Goal: Task Accomplishment & Management: Use online tool/utility

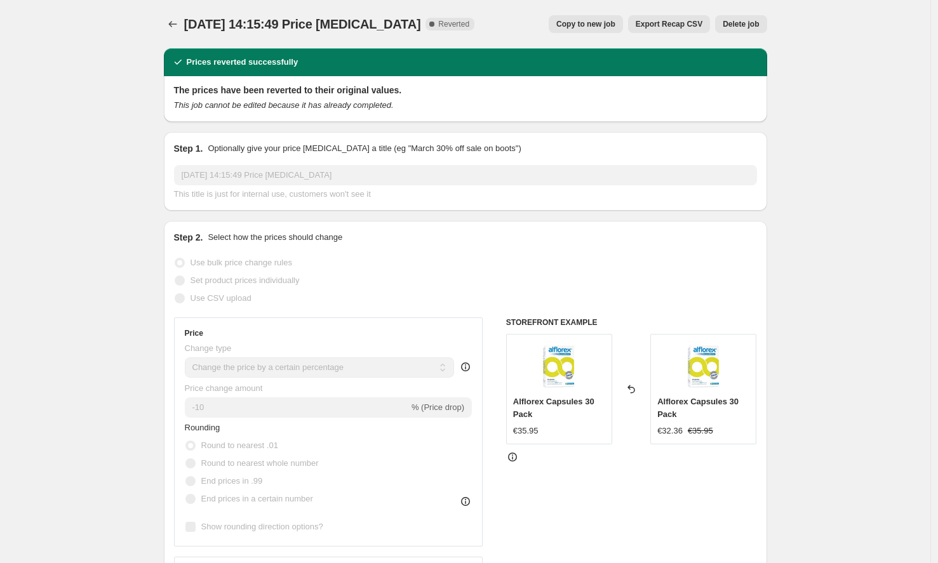
select select "percentage"
select select "collection"
select select "not_equal"
select select "product_type"
select select "not_equal"
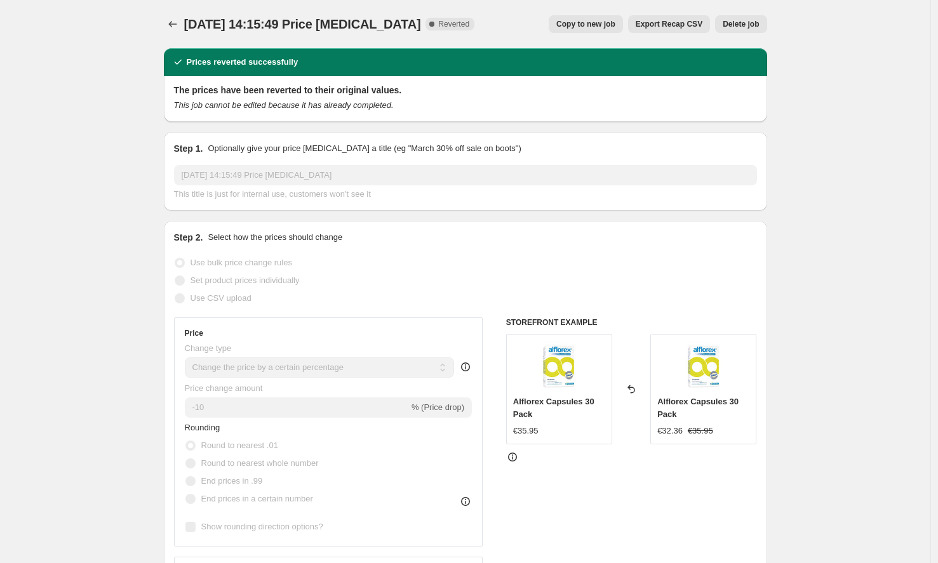
select select "tag"
select select "not_equal"
select select "product_type"
select select "not_equal"
select select "product_type"
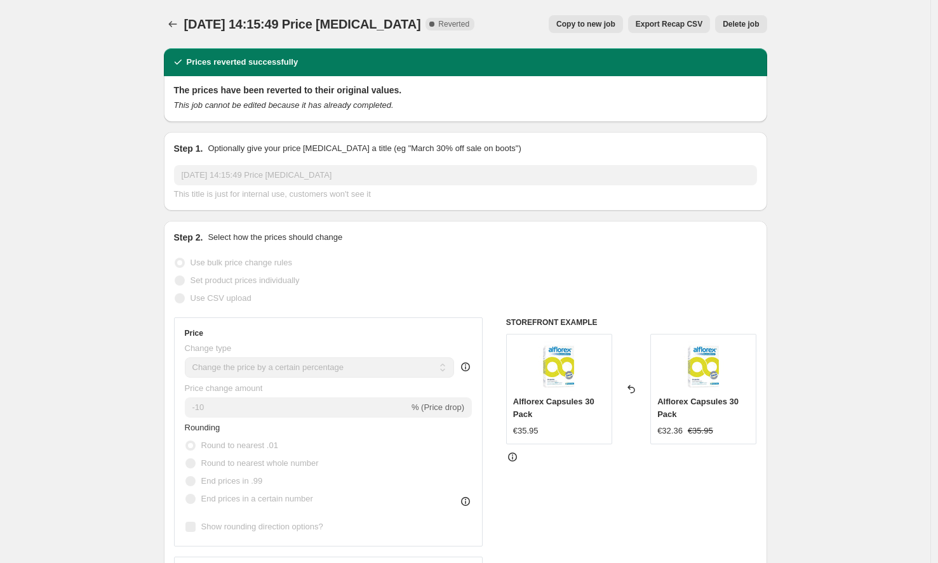
select select "not_equal"
select select "tag"
select select "not_equal"
select select "product_type"
select select "not_equal"
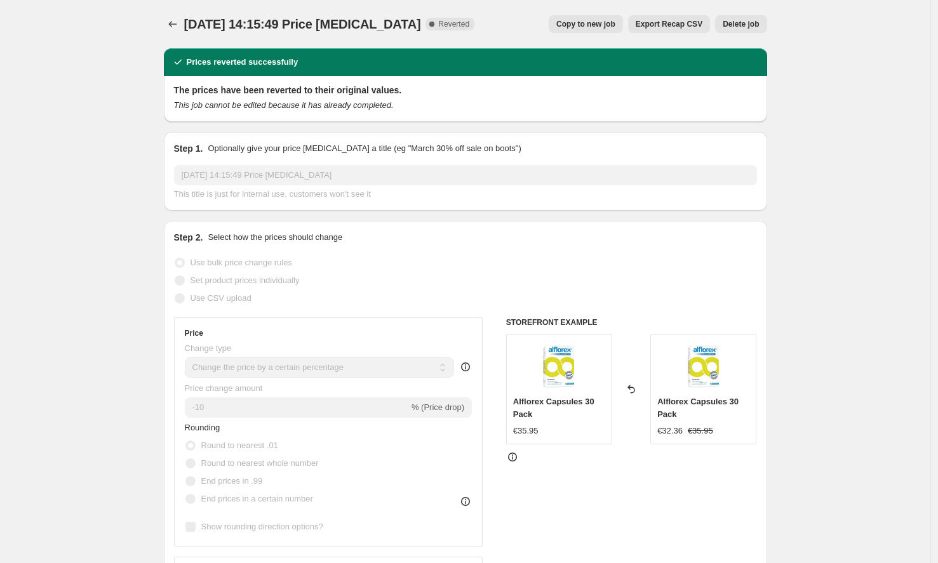
select select "collection"
select select "not_equal"
select select "collection"
select select "not_equal"
select select "collection"
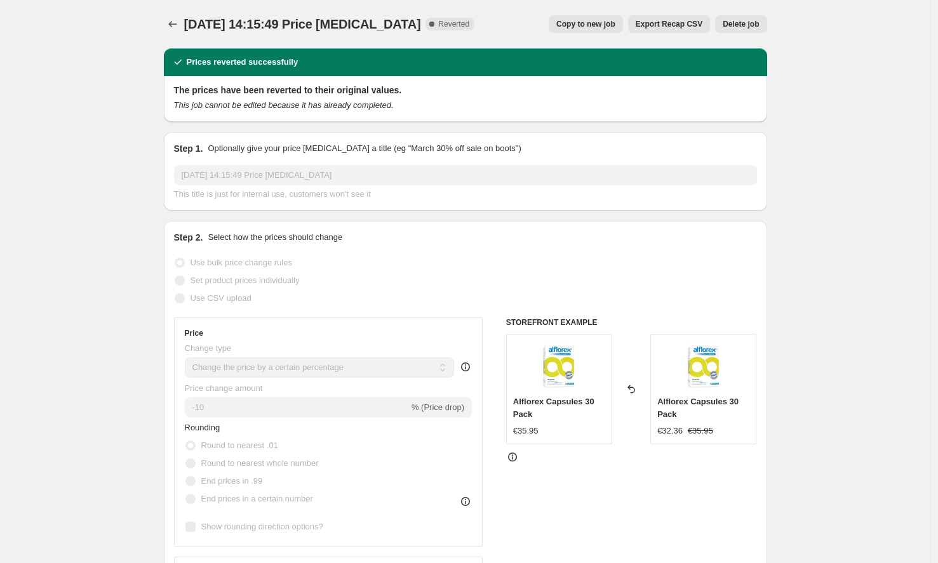
select select "not_equal"
select select "collection"
select select "not_equal"
select select "product_type"
select select "not_equal"
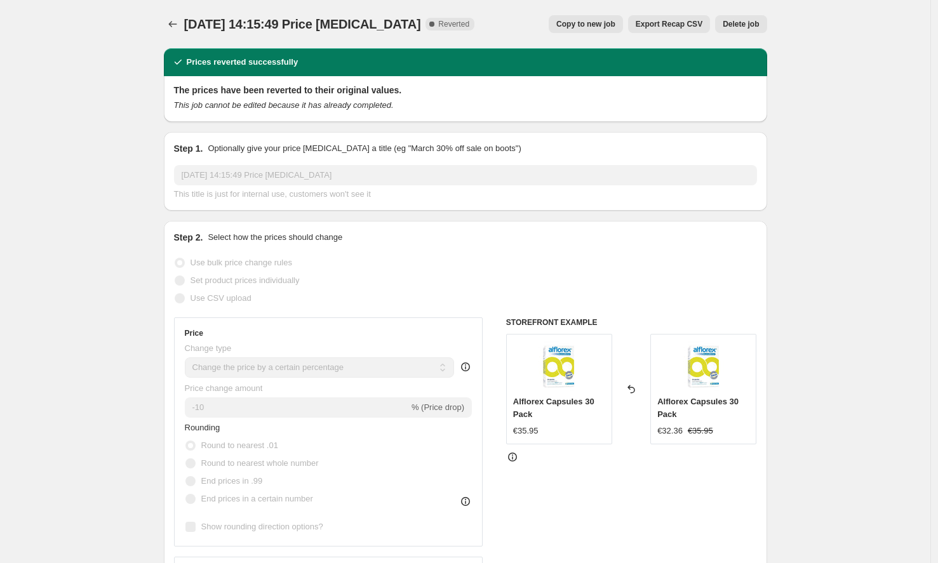
select select "collection"
select select "not_equal"
select select "collection"
select select "not_equal"
select select "collection"
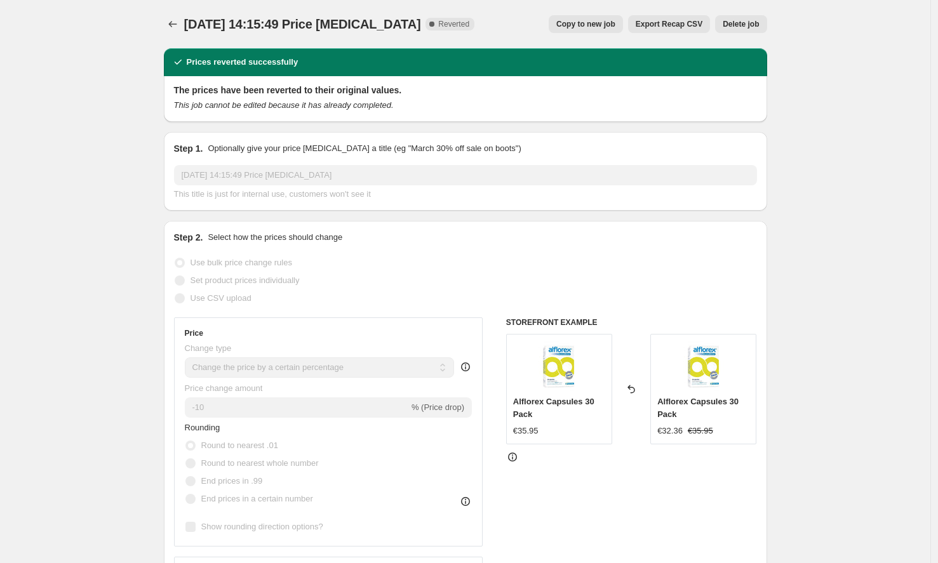
select select "not_equal"
click at [177, 31] on button "Price change jobs" at bounding box center [173, 24] width 18 height 18
